Goal: Task Accomplishment & Management: Complete application form

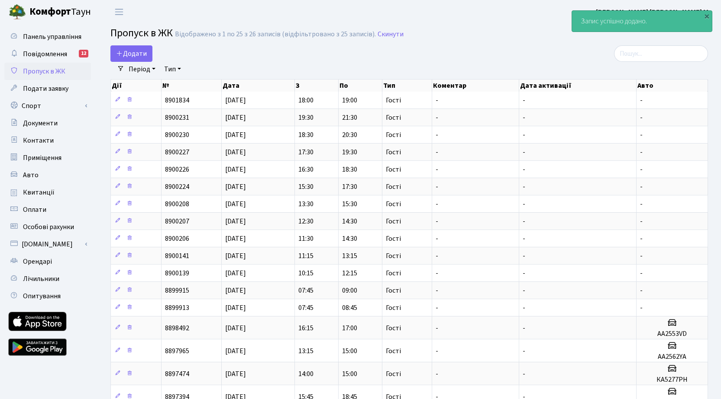
select select "25"
click at [129, 51] on span "Додати" at bounding box center [131, 54] width 31 height 10
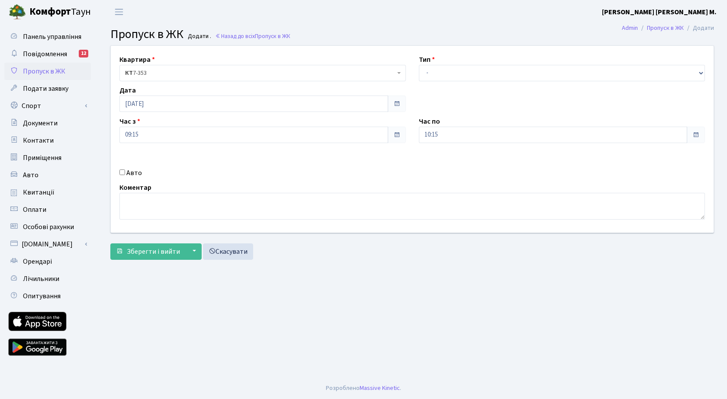
click at [120, 171] on input "Авто" at bounding box center [122, 173] width 6 height 6
checkbox input "true"
click at [472, 66] on select "- Доставка Таксі Гості Сервіс" at bounding box center [562, 73] width 286 height 16
select select "3"
click at [419, 65] on select "- Доставка Таксі Гості Сервіс" at bounding box center [562, 73] width 286 height 16
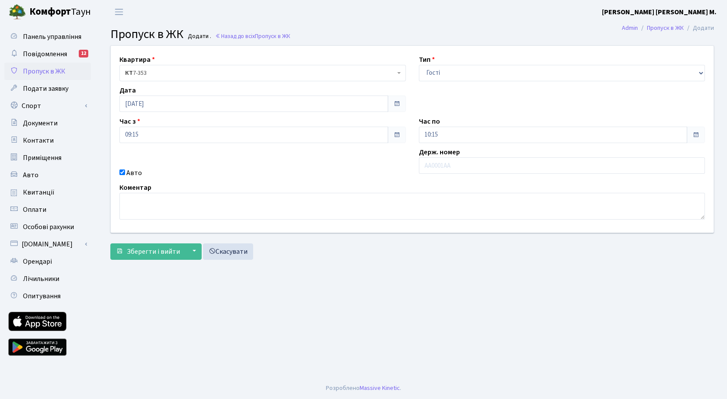
click at [470, 175] on div "Держ. номер" at bounding box center [561, 162] width 299 height 31
click at [475, 161] on input "text" at bounding box center [562, 166] width 286 height 16
drag, startPoint x: 457, startPoint y: 165, endPoint x: 420, endPoint y: 162, distance: 36.9
click at [420, 162] on input "АІ9451ВХ" at bounding box center [562, 166] width 286 height 16
type input "АІ9451ВХ"
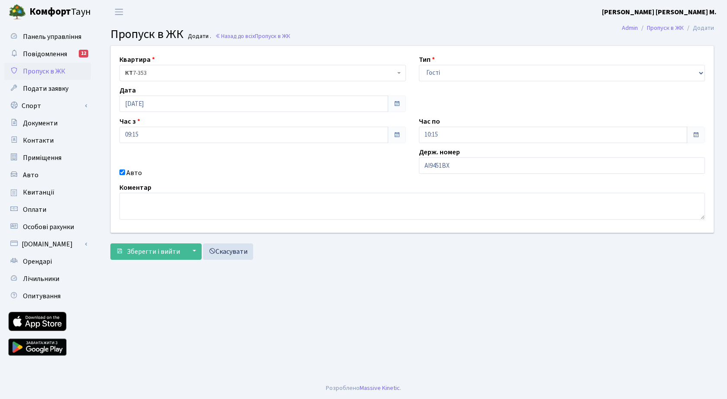
click at [463, 286] on main "Admin Пропуск в ЖК Додати Пропуск в ЖК Додати . Назад до всіх Пропуск в ЖК Квар…" at bounding box center [412, 201] width 630 height 354
click at [153, 256] on span "Зберегти і вийти" at bounding box center [153, 252] width 53 height 10
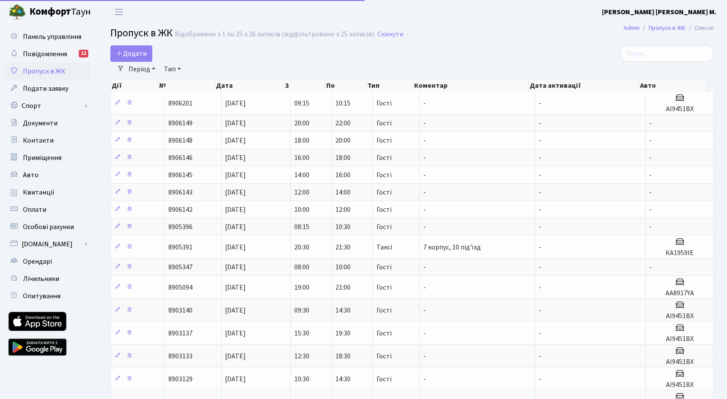
select select "25"
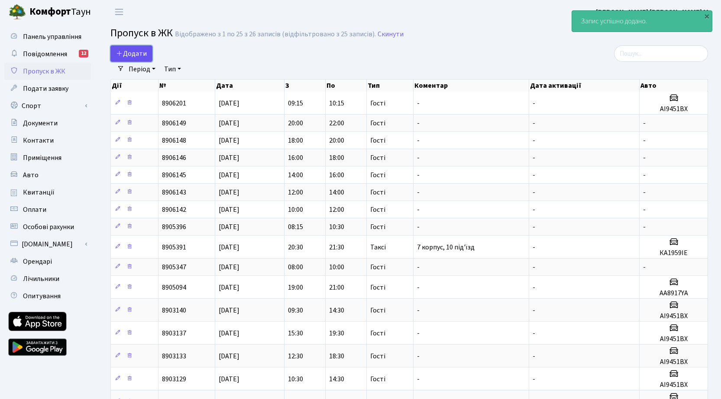
click at [137, 55] on span "Додати" at bounding box center [131, 54] width 31 height 10
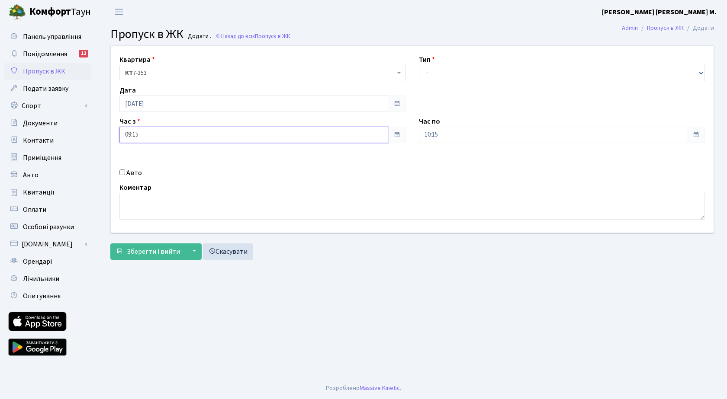
click at [171, 139] on input "09:15" at bounding box center [253, 135] width 269 height 16
click at [144, 160] on icon at bounding box center [143, 164] width 23 height 23
type input "10:15"
click at [480, 136] on input "10:15" at bounding box center [553, 135] width 269 height 16
click at [439, 162] on icon at bounding box center [442, 164] width 23 height 23
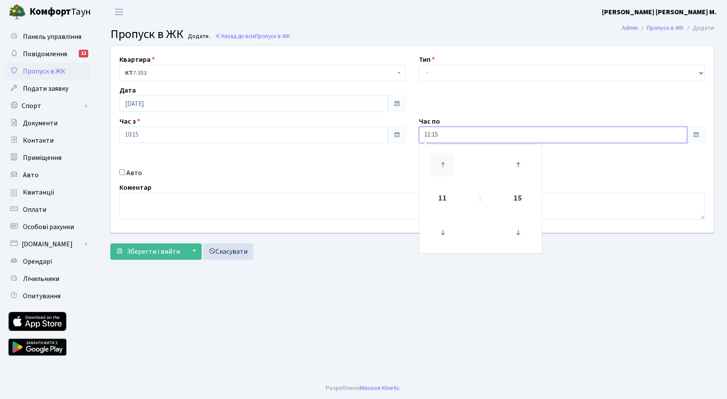
click at [439, 161] on icon at bounding box center [442, 164] width 23 height 23
type input "14:15"
click at [467, 74] on select "- Доставка Таксі Гості Сервіс" at bounding box center [562, 73] width 286 height 16
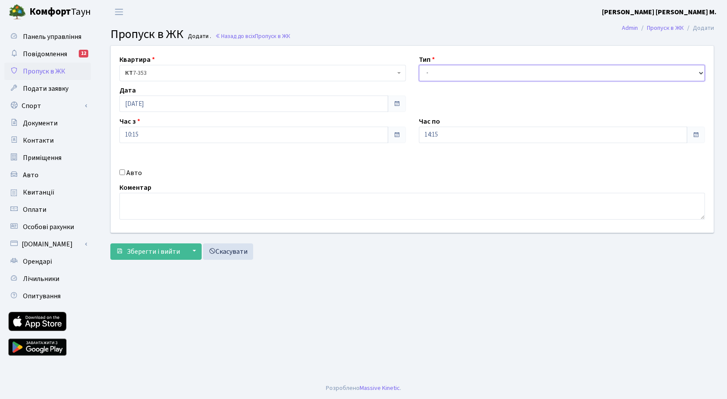
select select "3"
click at [419, 65] on select "- Доставка Таксі Гості Сервіс" at bounding box center [562, 73] width 286 height 16
click at [162, 254] on span "Зберегти і вийти" at bounding box center [153, 252] width 53 height 10
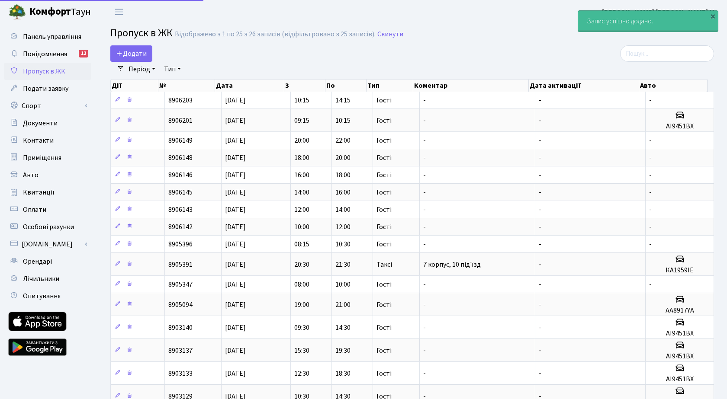
select select "25"
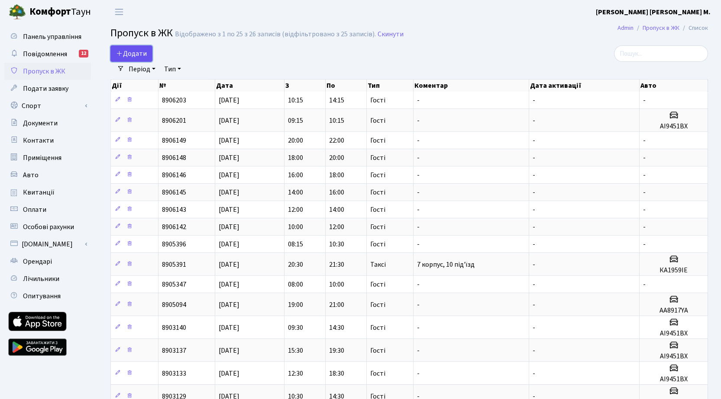
click at [132, 54] on span "Додати" at bounding box center [131, 54] width 31 height 10
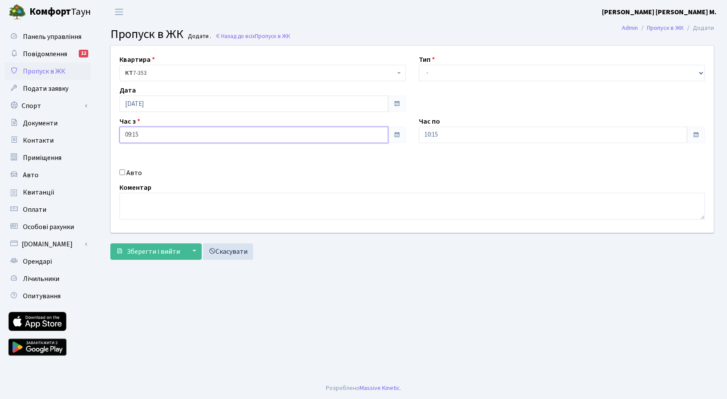
click at [177, 134] on input "09:15" at bounding box center [253, 135] width 269 height 16
click at [145, 159] on icon at bounding box center [143, 164] width 23 height 23
type input "12:15"
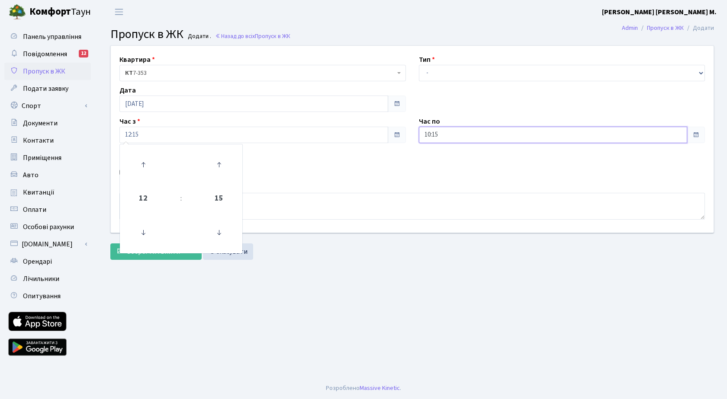
click at [515, 137] on input "10:15" at bounding box center [553, 135] width 269 height 16
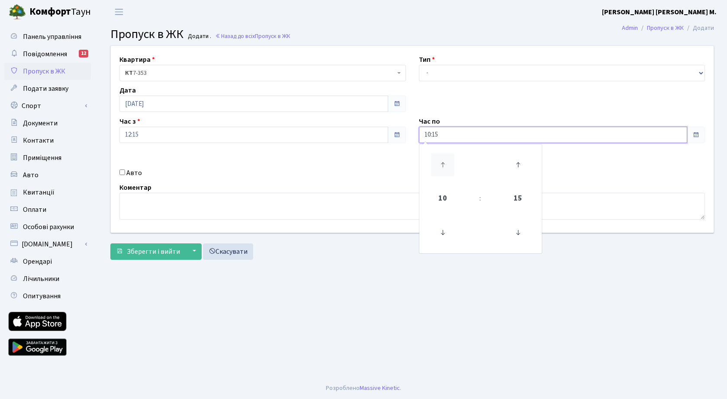
click at [440, 160] on icon at bounding box center [442, 164] width 23 height 23
click at [440, 158] on icon at bounding box center [442, 164] width 23 height 23
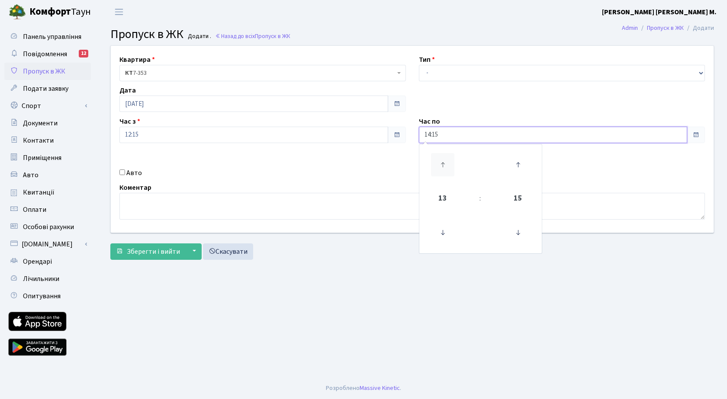
type input "15:15"
click at [459, 72] on select "- Доставка Таксі Гості Сервіс" at bounding box center [562, 73] width 286 height 16
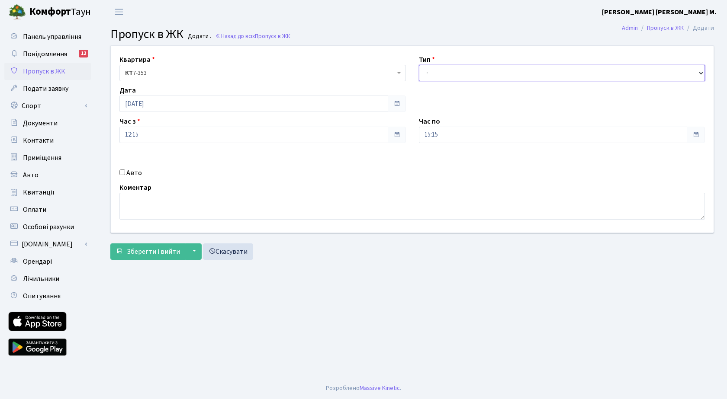
select select "3"
click at [419, 65] on select "- Доставка Таксі Гості Сервіс" at bounding box center [562, 73] width 286 height 16
click at [142, 255] on span "Зберегти і вийти" at bounding box center [153, 252] width 53 height 10
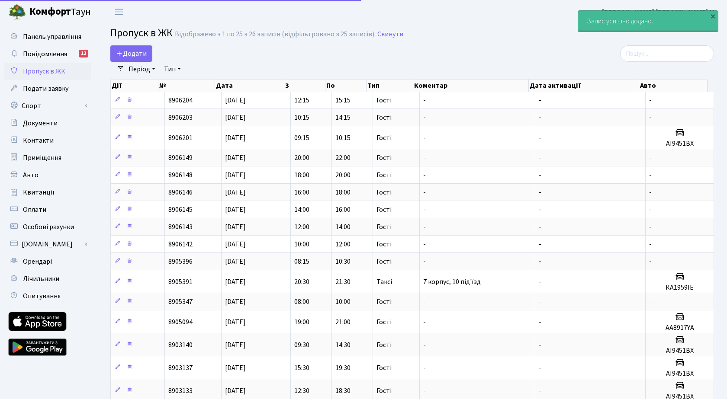
select select "25"
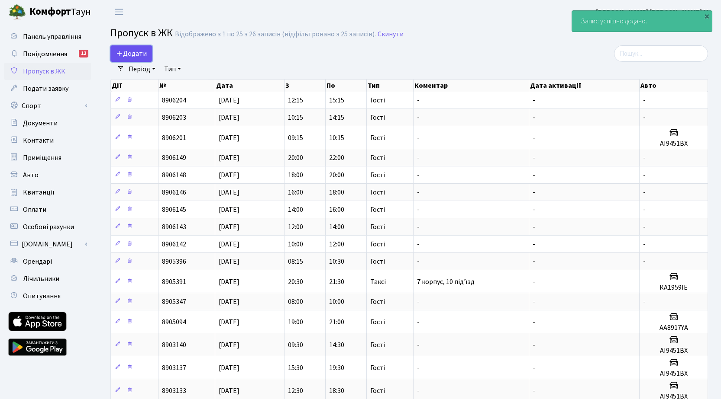
click at [127, 51] on span "Додати" at bounding box center [131, 54] width 31 height 10
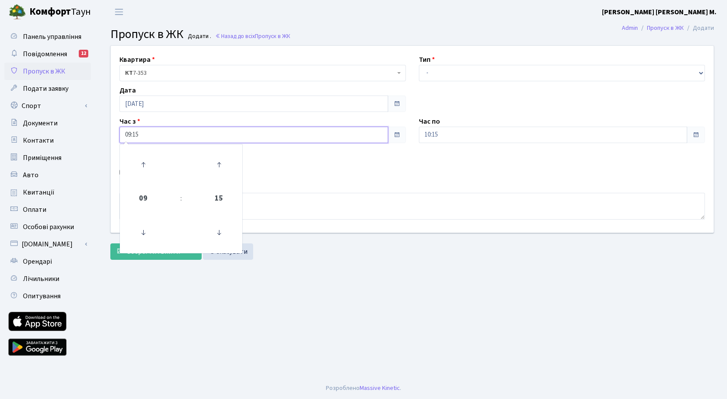
click at [150, 142] on input "09:15" at bounding box center [253, 135] width 269 height 16
click at [140, 163] on icon at bounding box center [143, 164] width 23 height 23
type input "11:15"
click at [470, 139] on input "10:15" at bounding box center [553, 135] width 269 height 16
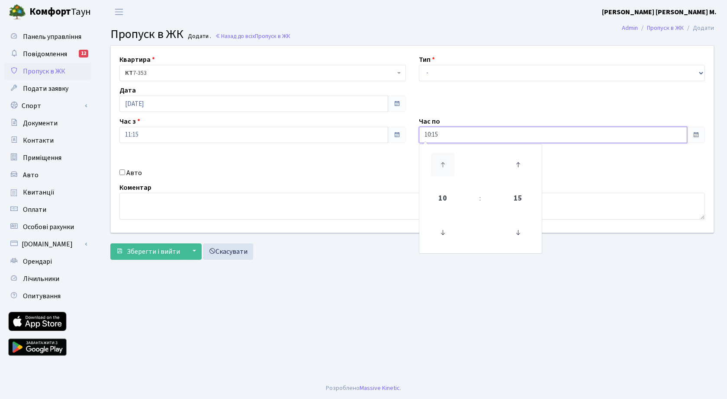
click at [445, 164] on icon at bounding box center [442, 164] width 23 height 23
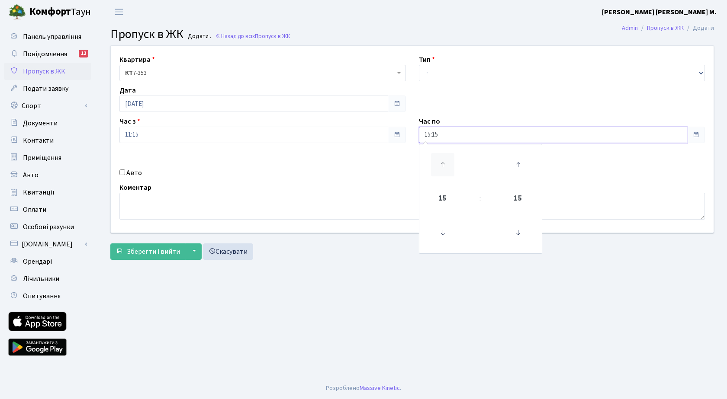
click at [445, 164] on icon at bounding box center [442, 164] width 23 height 23
type input "17:15"
click at [478, 68] on select "- Доставка Таксі Гості Сервіс" at bounding box center [562, 73] width 286 height 16
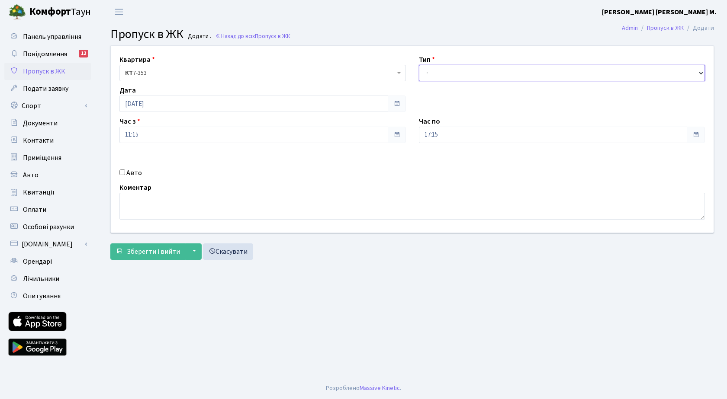
select select "3"
click at [419, 65] on select "- Доставка Таксі Гості Сервіс" at bounding box center [562, 73] width 286 height 16
click at [164, 253] on span "Зберегти і вийти" at bounding box center [153, 252] width 53 height 10
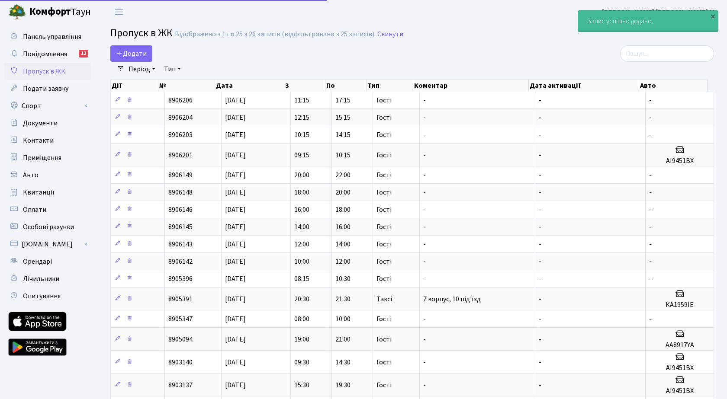
select select "25"
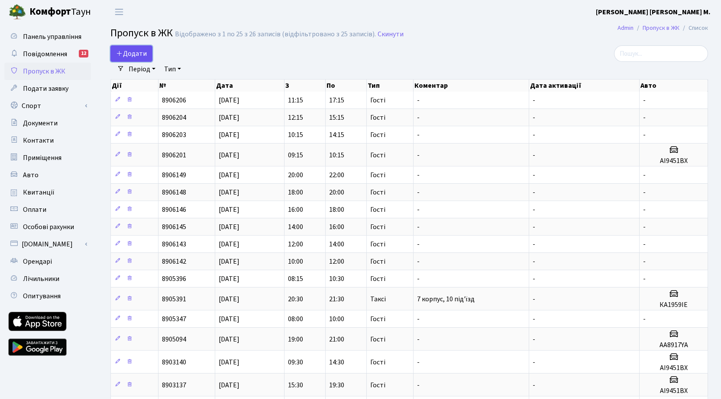
click at [132, 55] on span "Додати" at bounding box center [131, 54] width 31 height 10
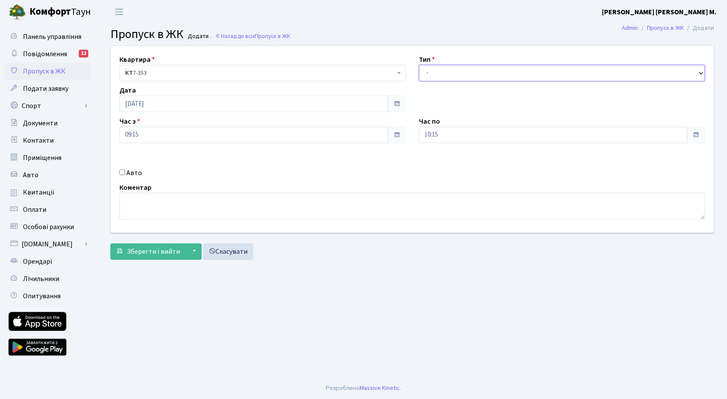
click at [489, 76] on select "- Доставка Таксі Гості Сервіс" at bounding box center [562, 73] width 286 height 16
select select "3"
click at [419, 65] on select "- Доставка Таксі Гості Сервіс" at bounding box center [562, 73] width 286 height 16
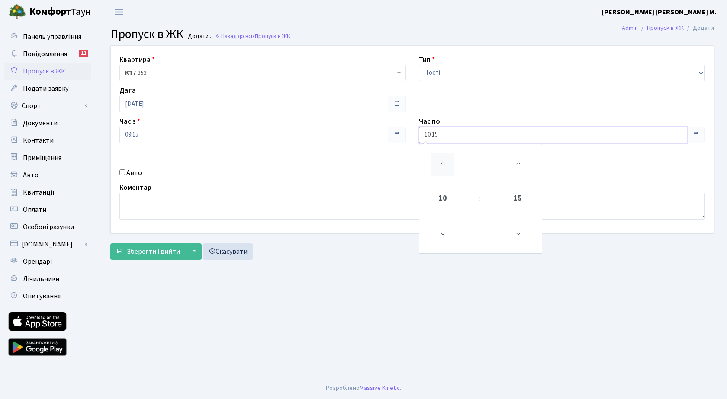
drag, startPoint x: 447, startPoint y: 135, endPoint x: 442, endPoint y: 156, distance: 21.0
click at [447, 136] on input "10:15" at bounding box center [553, 135] width 269 height 16
click at [442, 165] on icon at bounding box center [442, 164] width 23 height 23
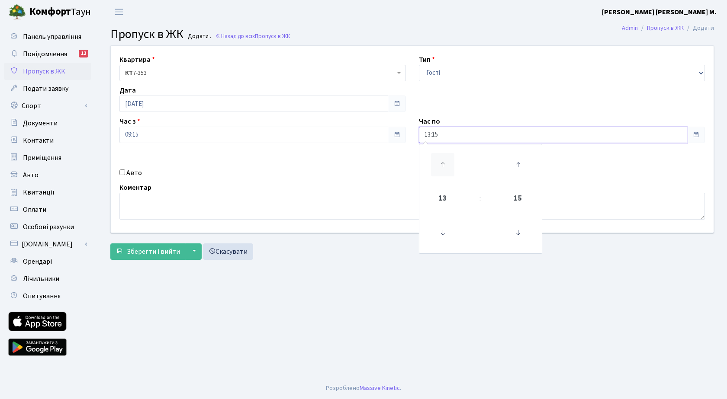
click at [442, 165] on icon at bounding box center [442, 164] width 23 height 23
type input "14:15"
click at [150, 251] on span "Зберегти і вийти" at bounding box center [153, 252] width 53 height 10
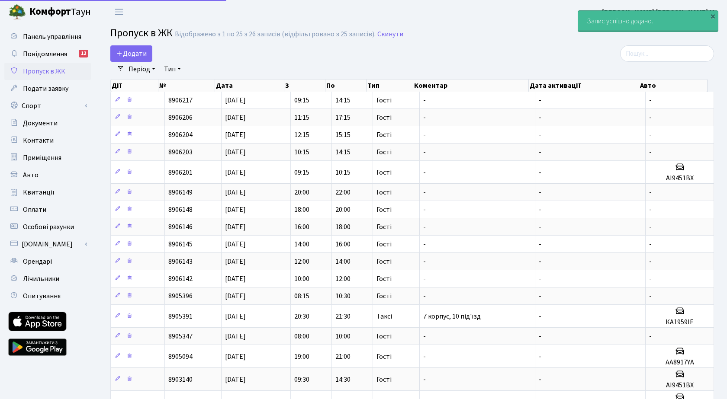
select select "25"
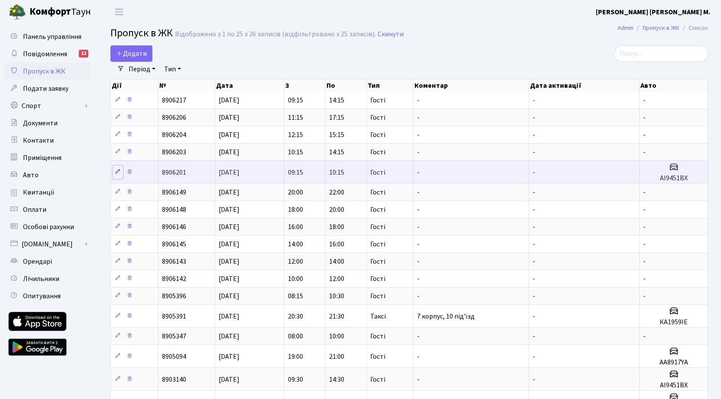
click at [116, 171] on icon at bounding box center [118, 172] width 6 height 6
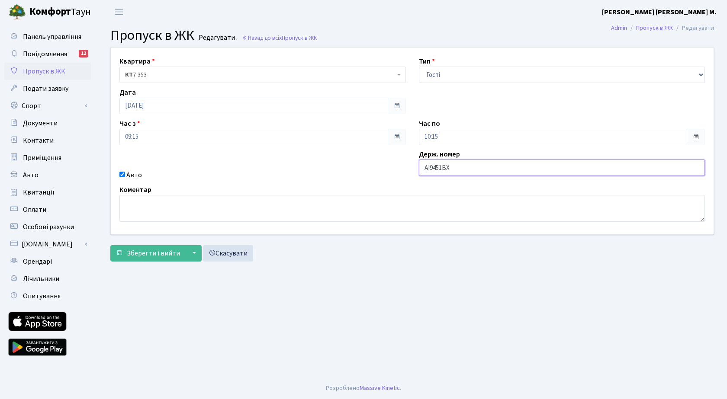
drag, startPoint x: 456, startPoint y: 167, endPoint x: 422, endPoint y: 166, distance: 33.8
click at [422, 166] on input "АІ9451ВХ" at bounding box center [562, 168] width 286 height 16
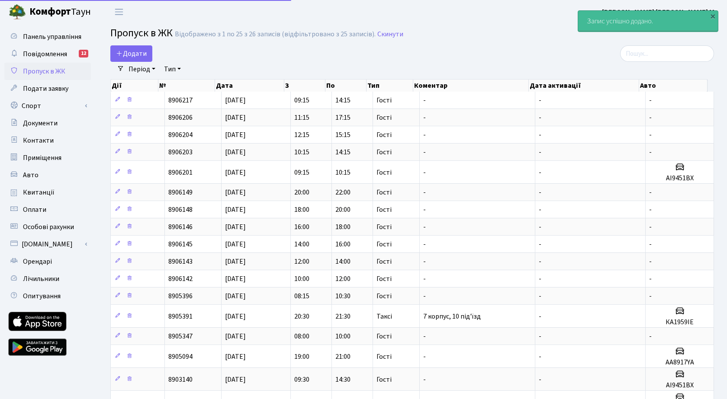
select select "25"
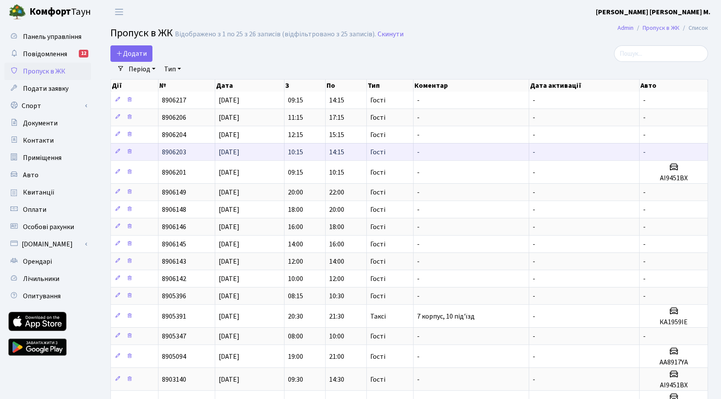
click at [177, 152] on span "8906203" at bounding box center [174, 153] width 24 height 10
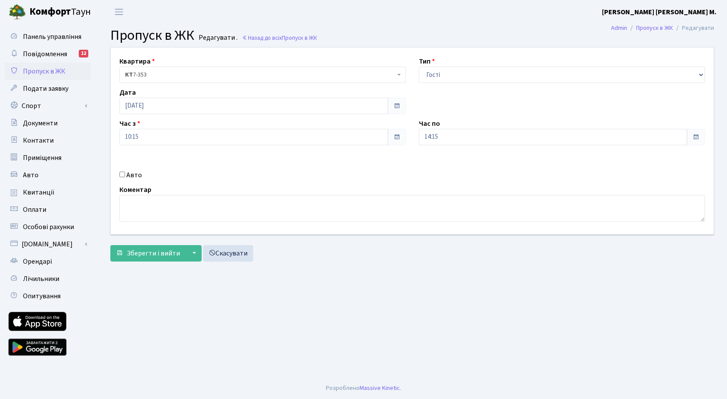
click at [123, 175] on input "Авто" at bounding box center [122, 175] width 6 height 6
checkbox input "true"
paste input "АІ9451ВХ"
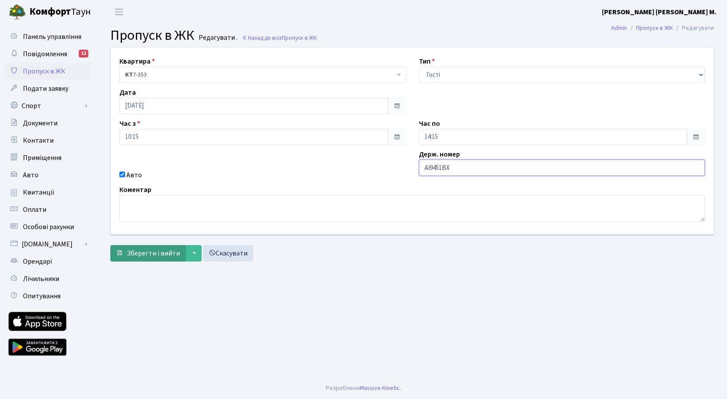
type input "АІ9451ВХ"
click at [160, 252] on span "Зберегти і вийти" at bounding box center [153, 254] width 53 height 10
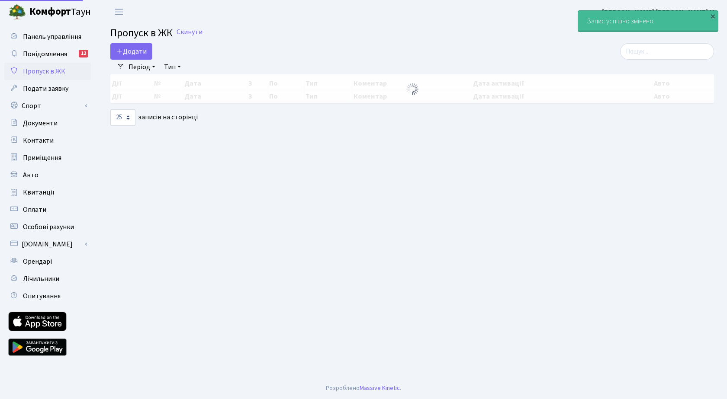
select select "25"
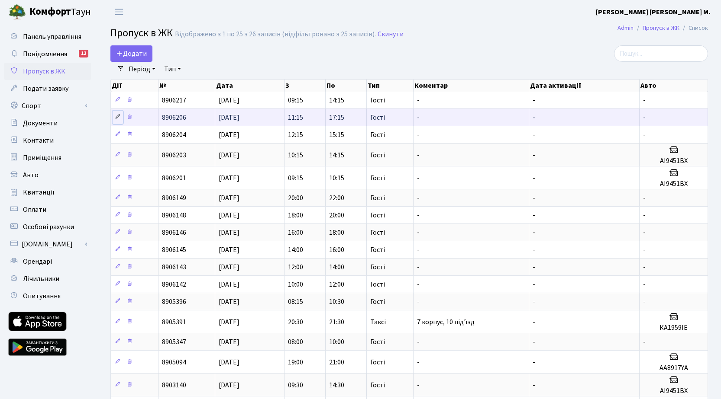
click at [118, 117] on icon at bounding box center [118, 117] width 6 height 6
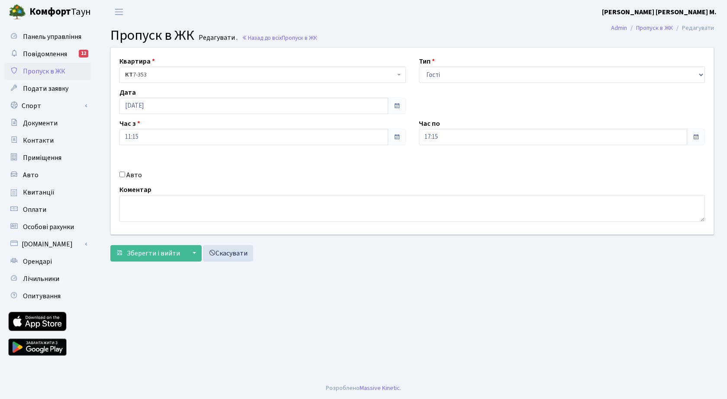
click at [122, 174] on input "Авто" at bounding box center [122, 175] width 6 height 6
checkbox input "true"
click at [453, 170] on input "text" at bounding box center [562, 168] width 286 height 16
paste input "АІ9451ВХ"
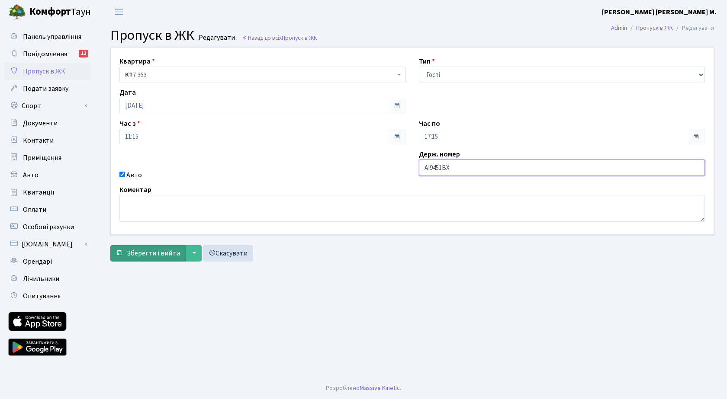
type input "АІ9451ВХ"
click at [155, 257] on span "Зберегти і вийти" at bounding box center [153, 254] width 53 height 10
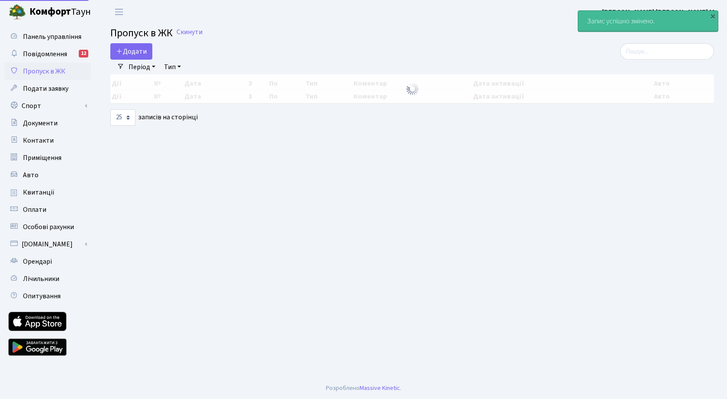
select select "25"
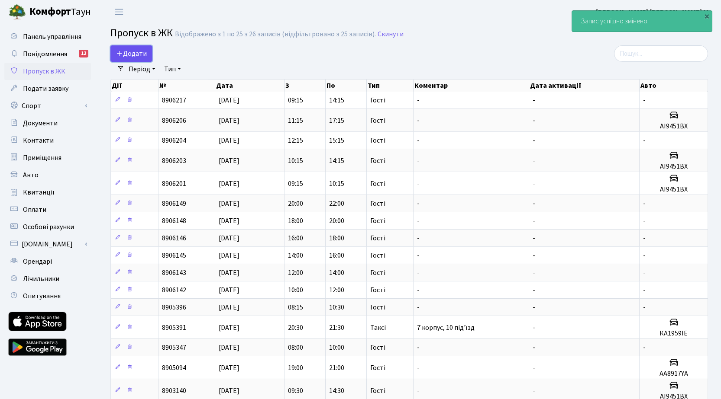
click at [135, 54] on span "Додати" at bounding box center [131, 54] width 31 height 10
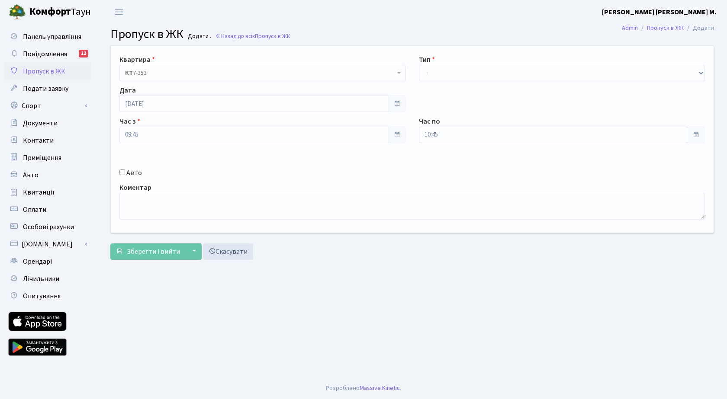
click at [121, 173] on input "Авто" at bounding box center [122, 173] width 6 height 6
checkbox input "true"
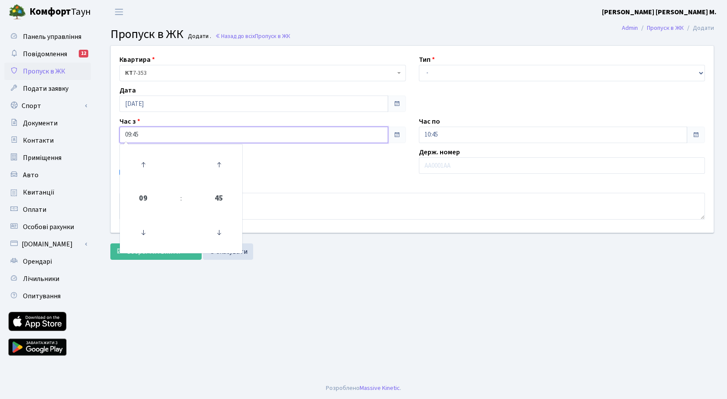
click at [165, 136] on input "09:45" at bounding box center [253, 135] width 269 height 16
click at [142, 165] on icon at bounding box center [143, 164] width 23 height 23
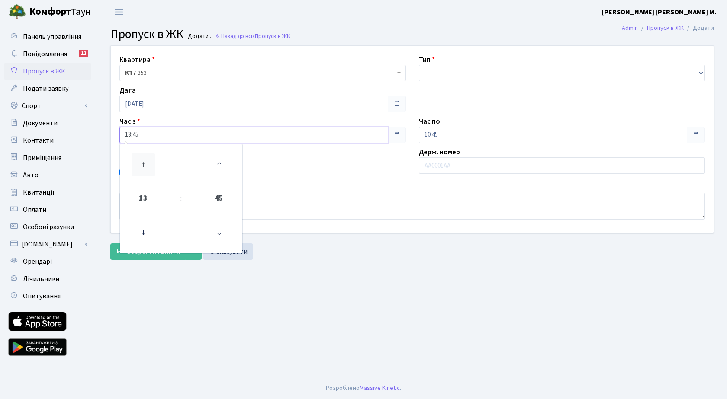
click at [145, 164] on icon at bounding box center [143, 164] width 23 height 23
type input "15:45"
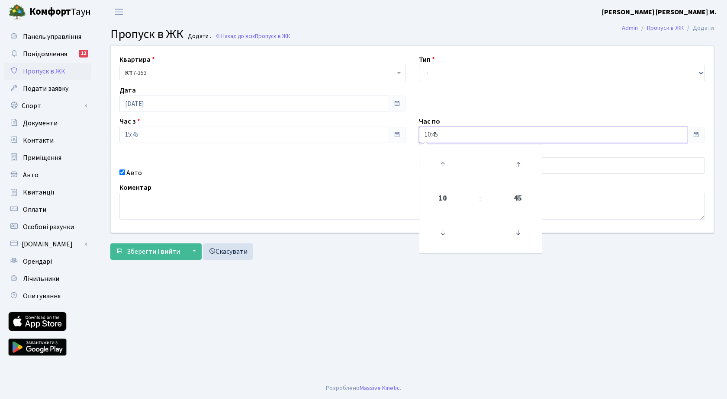
click at [474, 135] on input "10:45" at bounding box center [553, 135] width 269 height 16
click at [445, 164] on icon at bounding box center [442, 164] width 23 height 23
click at [445, 163] on icon at bounding box center [442, 164] width 23 height 23
click at [444, 162] on icon at bounding box center [442, 164] width 23 height 23
click at [444, 163] on icon at bounding box center [442, 164] width 23 height 23
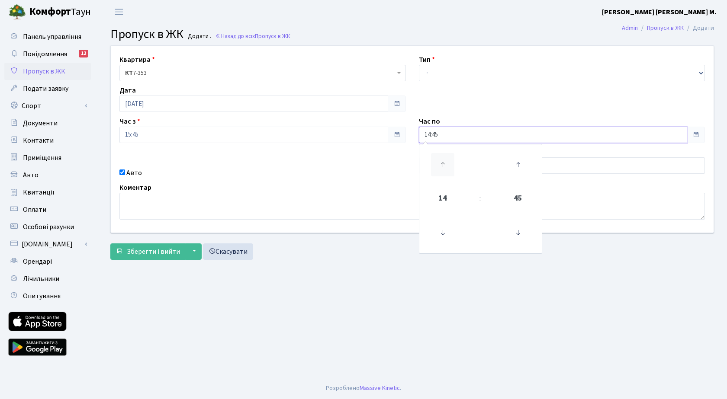
click at [444, 162] on icon at bounding box center [442, 164] width 23 height 23
click at [444, 158] on icon at bounding box center [442, 164] width 23 height 23
click at [444, 162] on icon at bounding box center [442, 164] width 23 height 23
click at [444, 157] on icon at bounding box center [442, 164] width 23 height 23
type input "18:45"
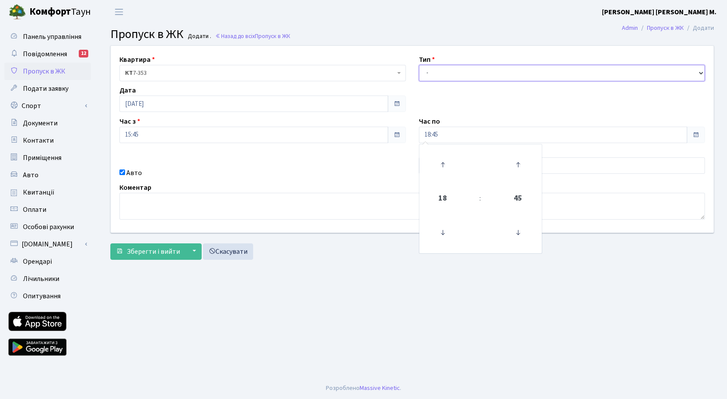
click at [451, 67] on select "- Доставка Таксі Гості Сервіс" at bounding box center [562, 73] width 286 height 16
select select "18"
click at [419, 65] on select "- Доставка Таксі Гості Сервіс" at bounding box center [562, 73] width 286 height 16
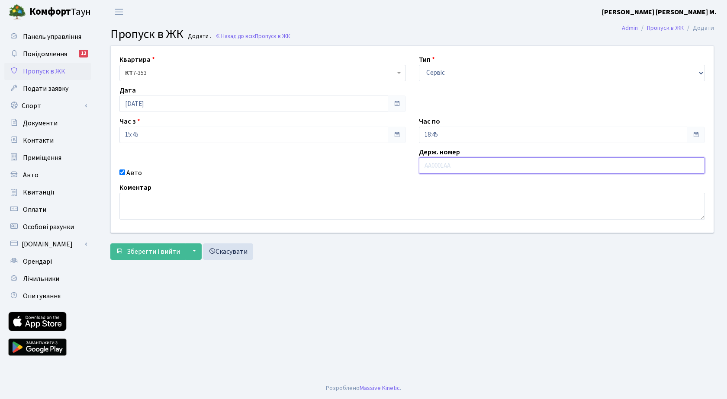
paste input "АІ9451ВХ"
type input "АІ9451ВХ"
click at [471, 72] on select "- Доставка Таксі Гості Сервіс" at bounding box center [562, 73] width 286 height 16
select select "3"
click at [419, 65] on select "- Доставка Таксі Гості Сервіс" at bounding box center [562, 73] width 286 height 16
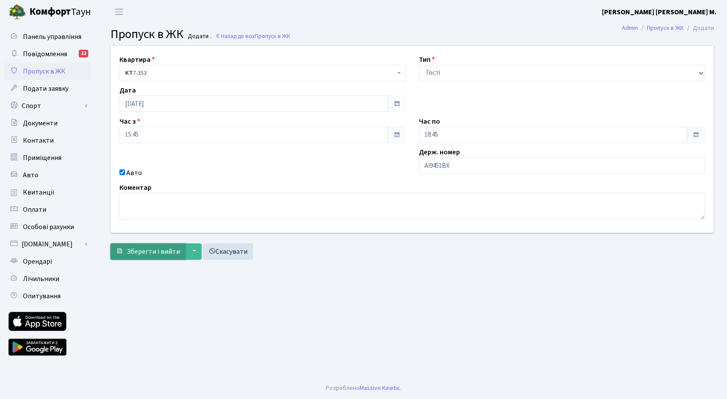
click at [160, 253] on span "Зберегти і вийти" at bounding box center [153, 252] width 53 height 10
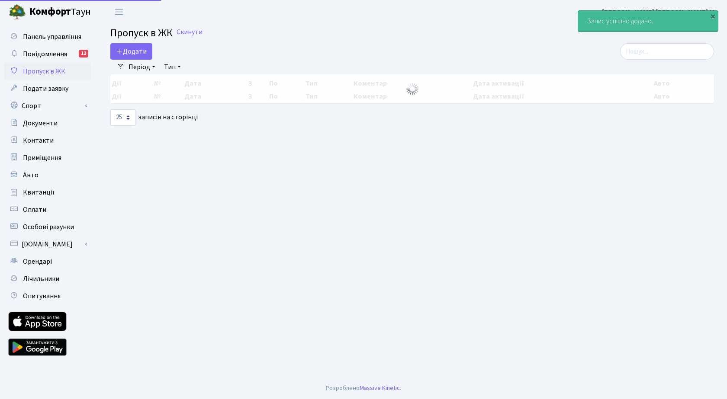
select select "25"
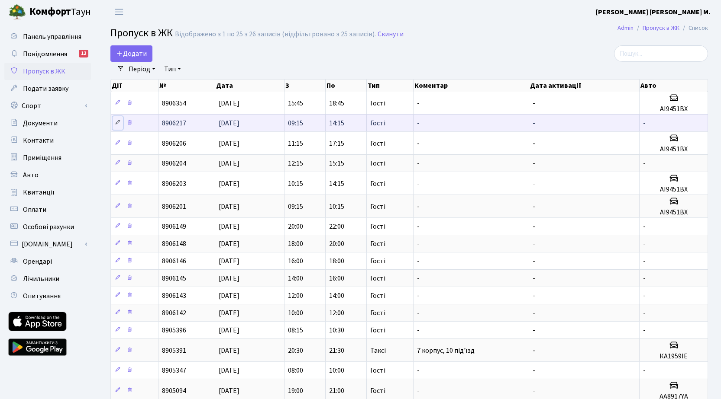
click at [117, 121] on icon at bounding box center [118, 122] width 6 height 6
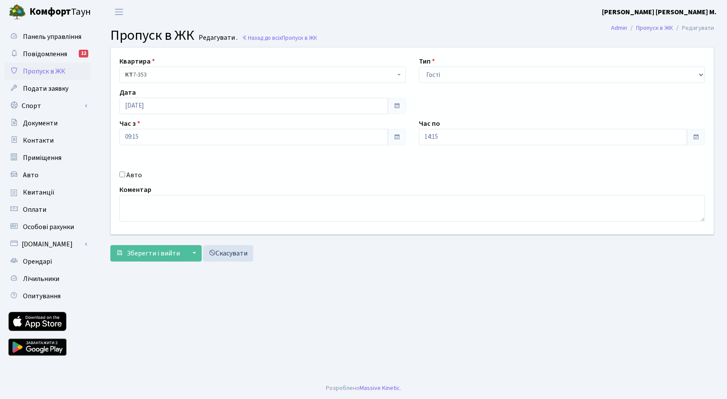
click input "Авто"
checkbox input "true"
paste input "АІ9451ВХ"
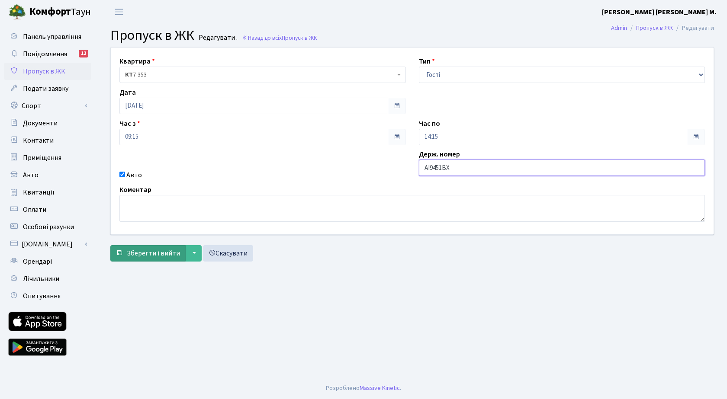
type input "АІ9451ВХ"
click span "Зберегти і вийти"
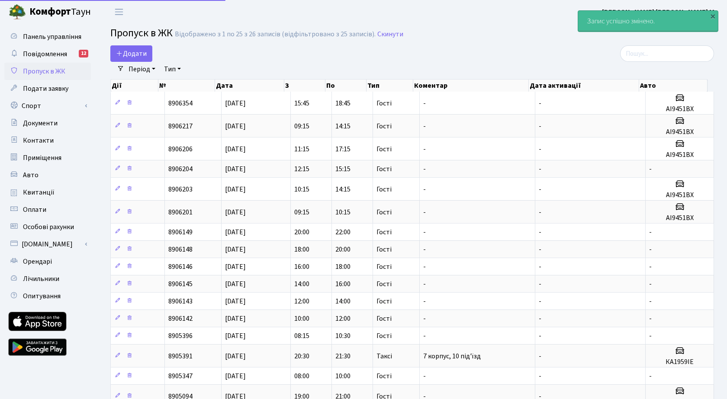
select select "25"
